Goal: Transaction & Acquisition: Purchase product/service

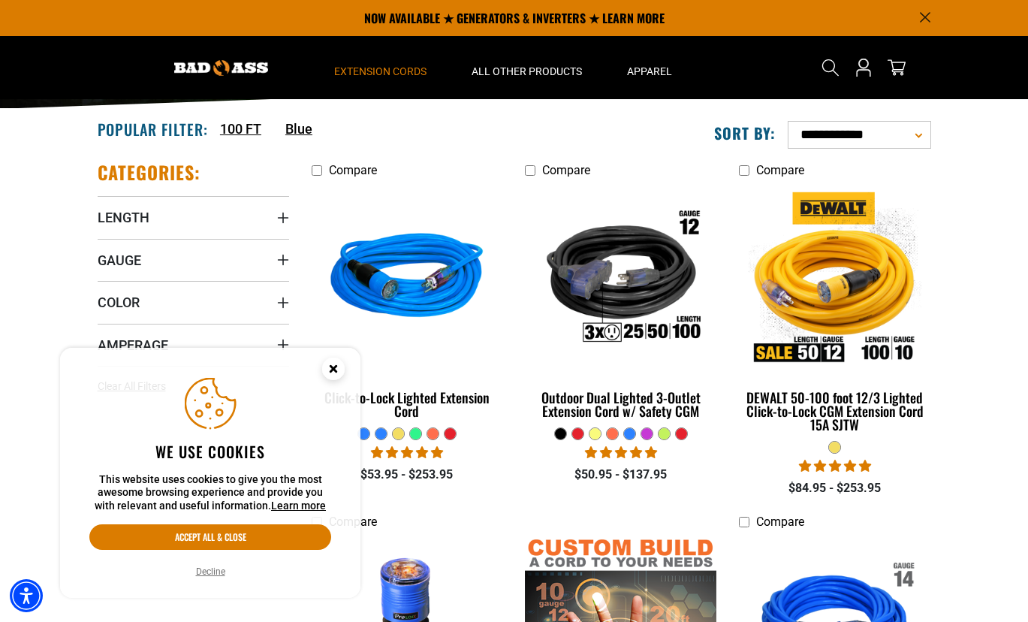
scroll to position [271, 0]
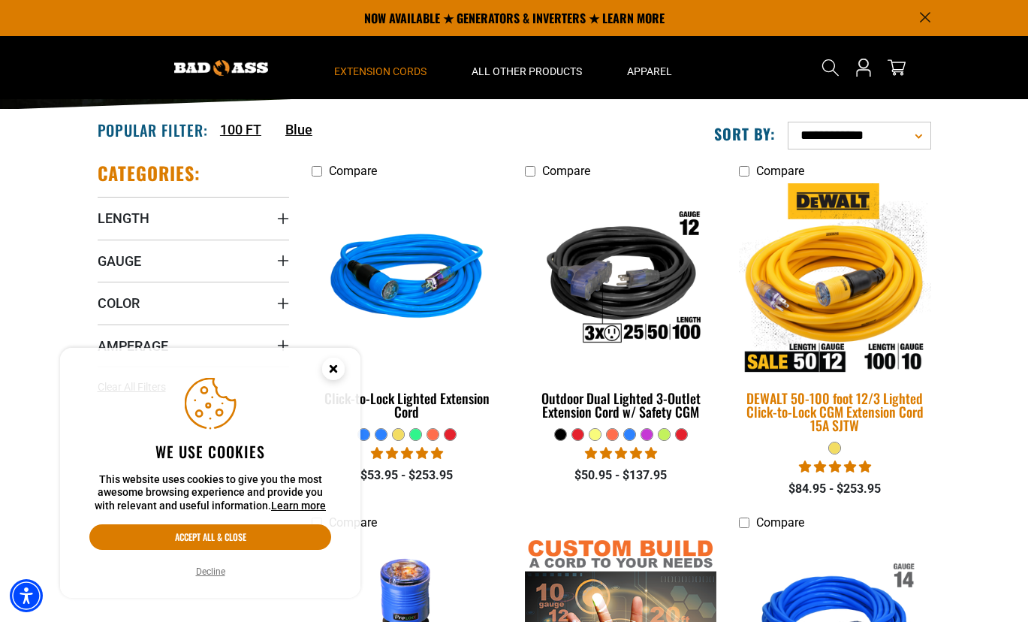
click at [842, 291] on img at bounding box center [835, 279] width 210 height 192
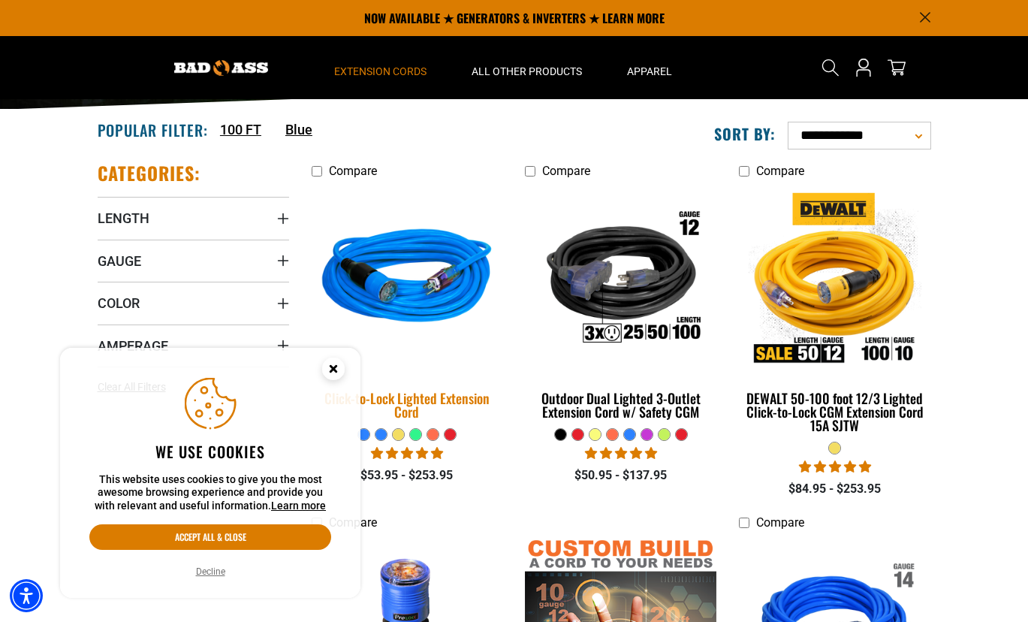
click at [412, 296] on img at bounding box center [407, 279] width 210 height 192
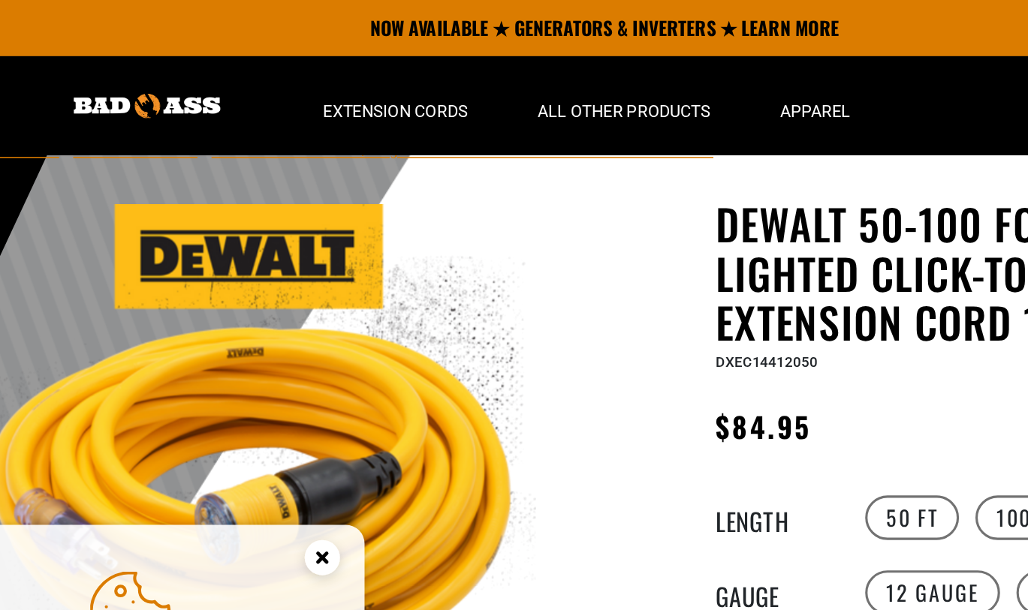
scroll to position [12, 0]
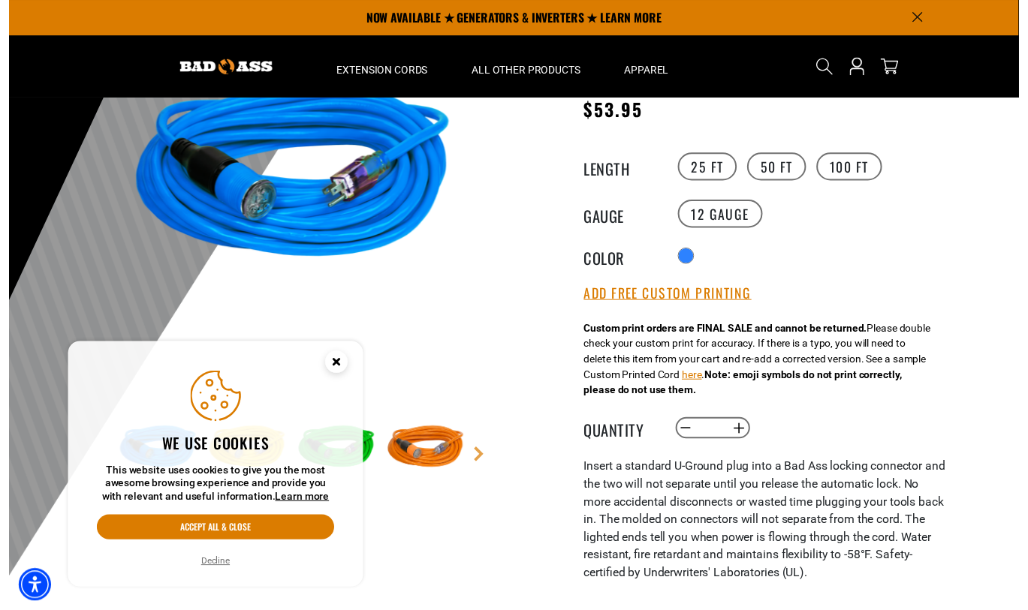
scroll to position [47, 0]
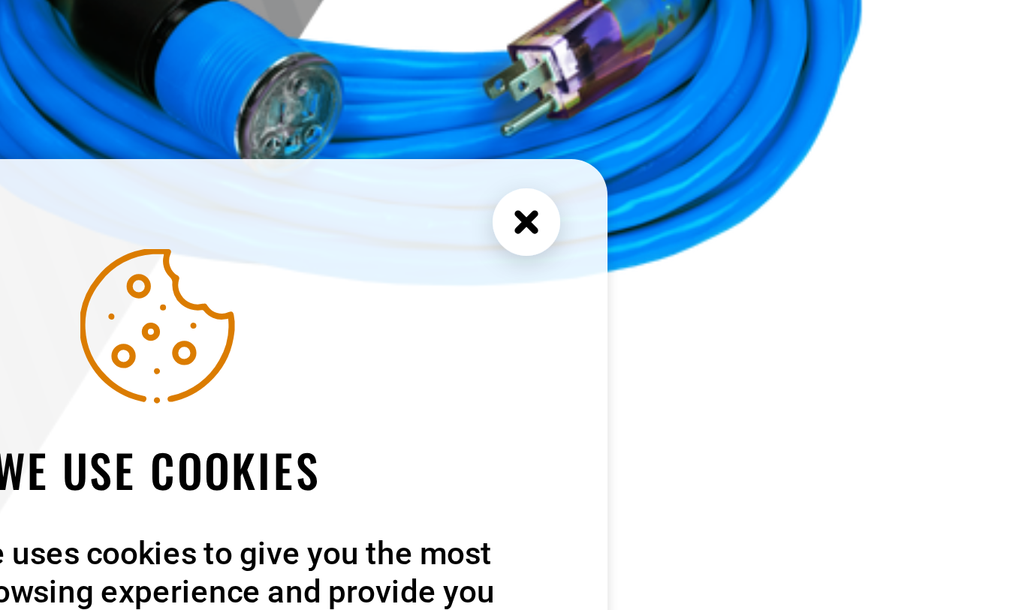
click at [322, 346] on circle "Close this option" at bounding box center [333, 357] width 23 height 23
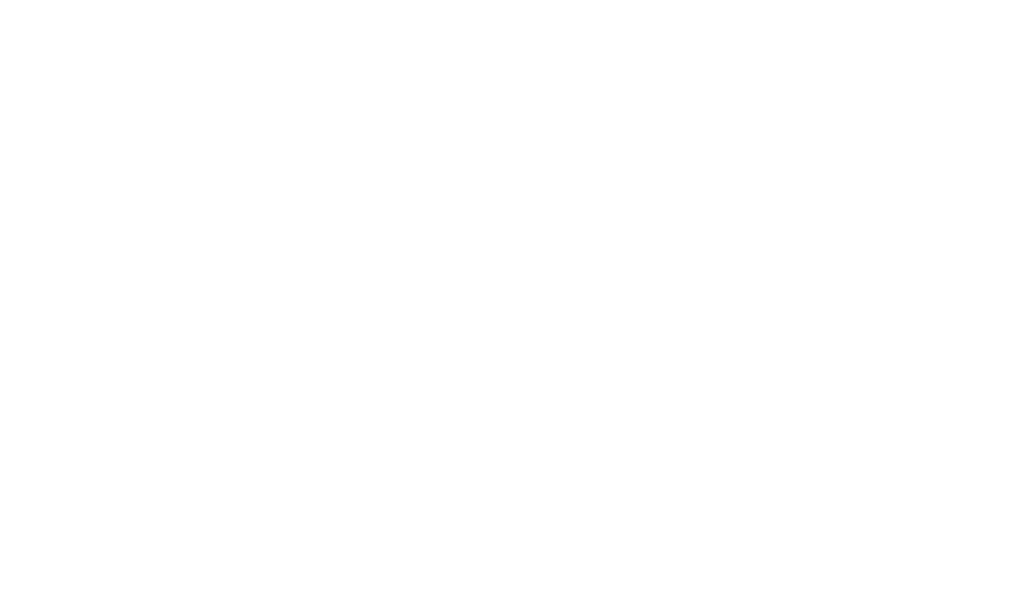
scroll to position [608, 0]
